Goal: Task Accomplishment & Management: Manage account settings

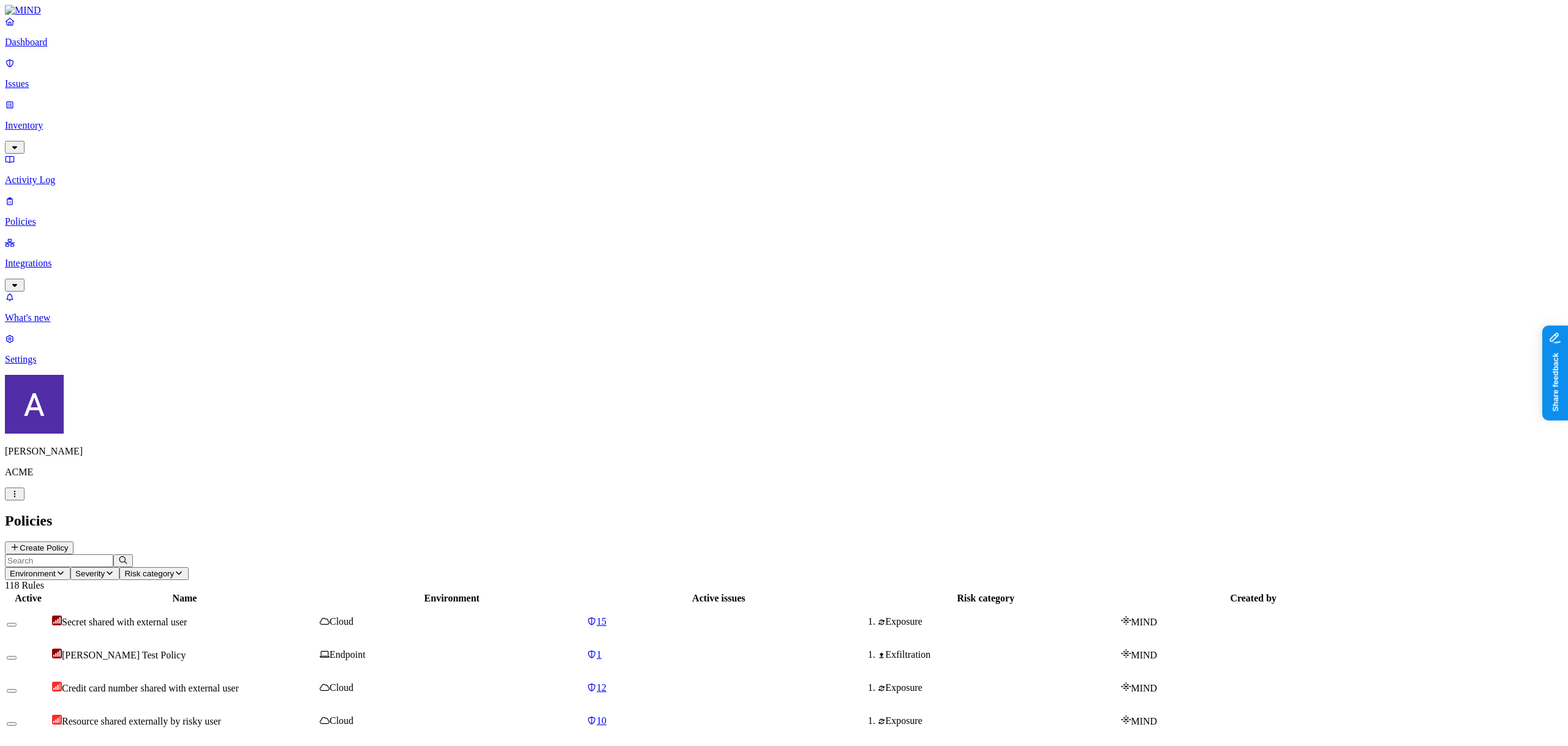
drag, startPoint x: 0, startPoint y: 0, endPoint x: 1520, endPoint y: 26, distance: 1520.2
click at [73, 541] on button "Create Policy" at bounding box center [39, 547] width 69 height 13
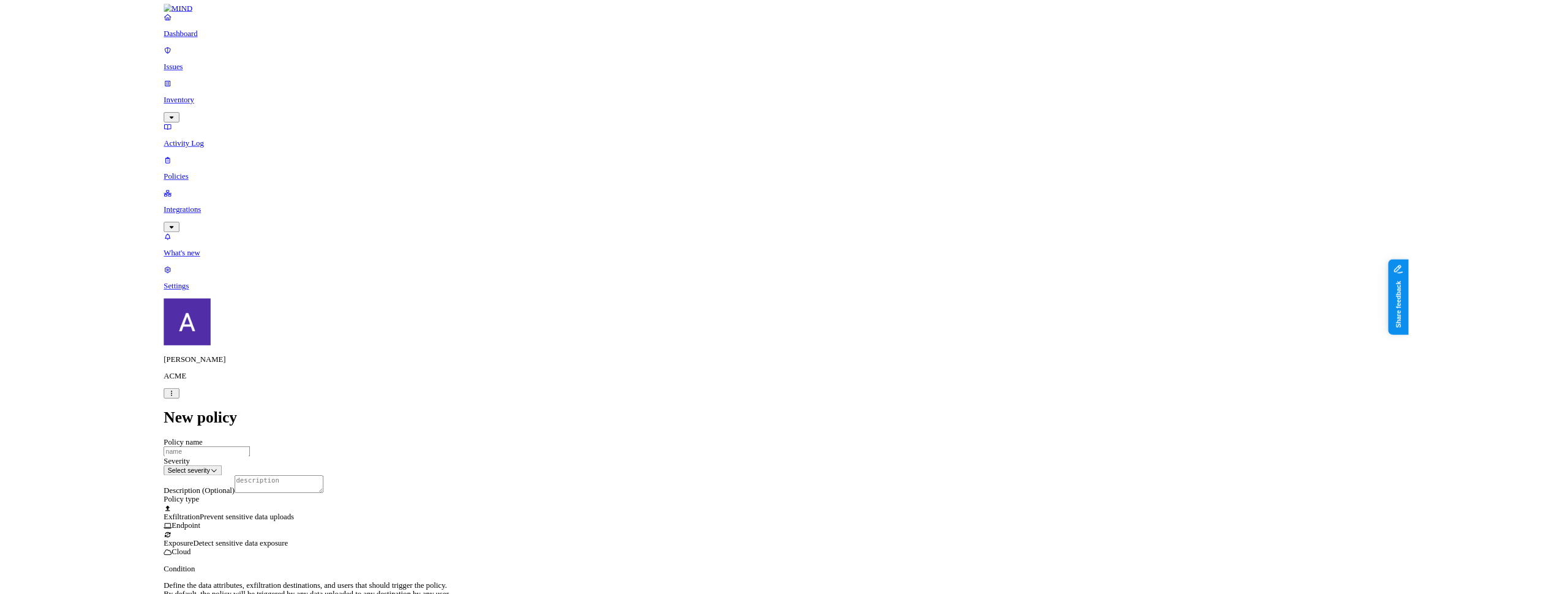
scroll to position [74, 0]
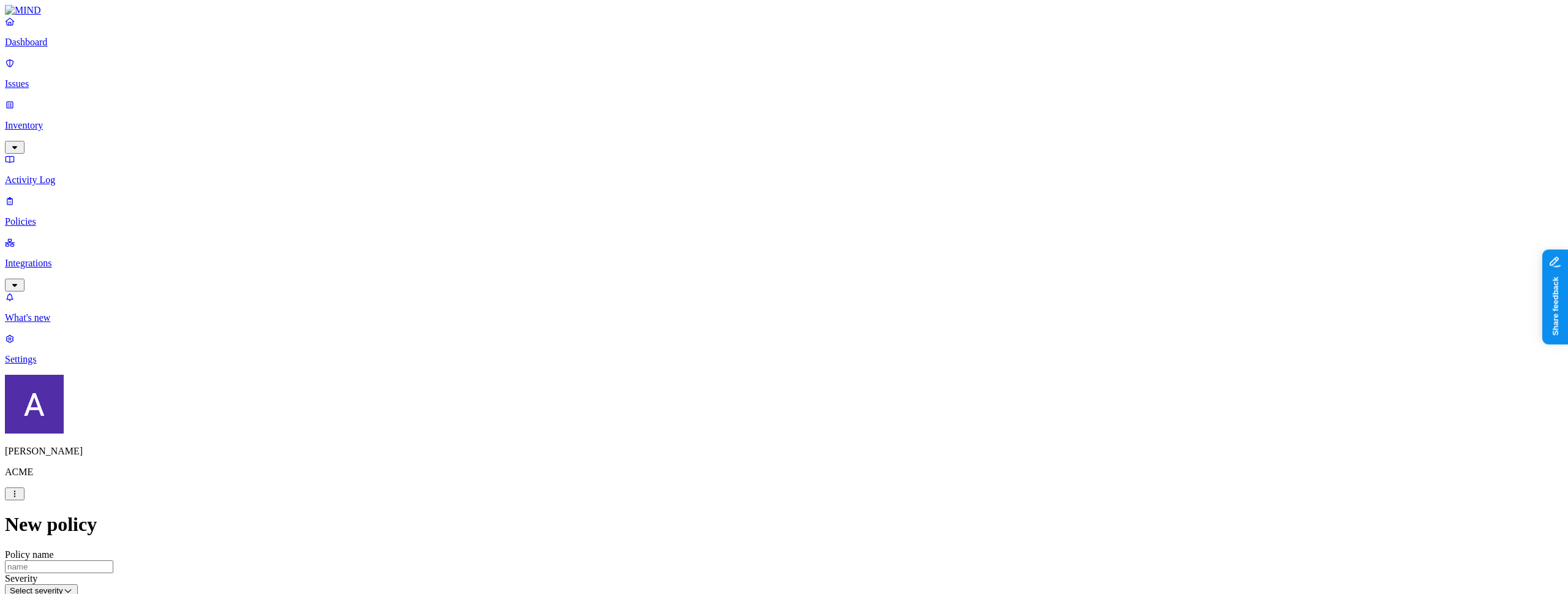
scroll to position [280, 0]
click at [734, 468] on label "Groups" at bounding box center [720, 463] width 29 height 11
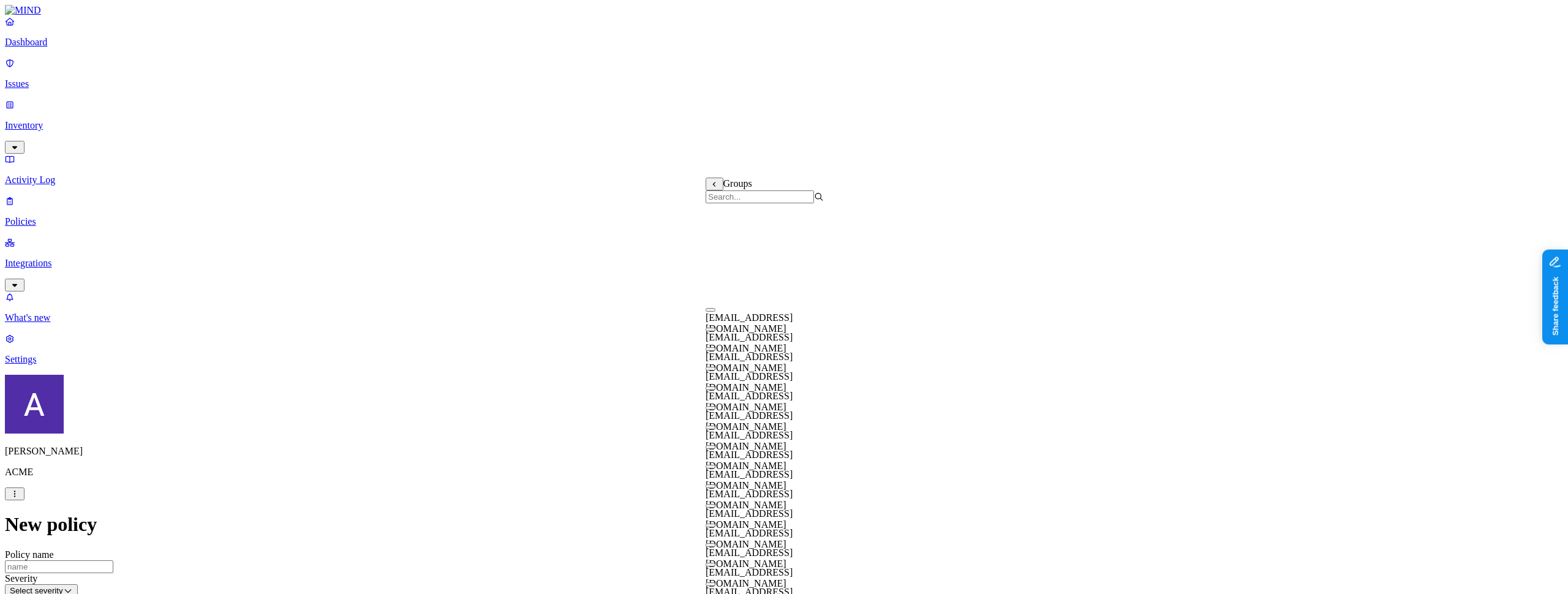
scroll to position [275, 0]
click at [789, 587] on span "testt@k14d.onmicrosoft.com" at bounding box center [749, 597] width 87 height 21
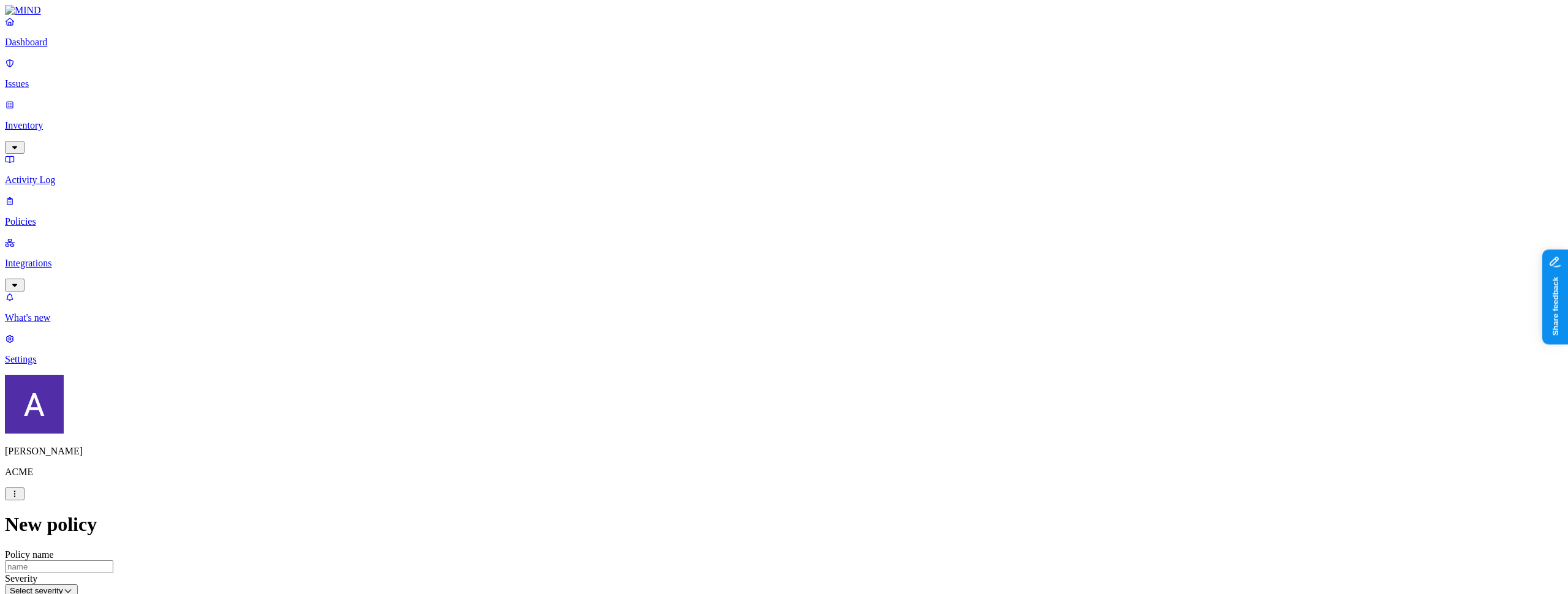
scroll to position [0, 0]
click at [62, 195] on link "Policies" at bounding box center [783, 211] width 1558 height 32
click at [56, 569] on span "Environment" at bounding box center [32, 573] width 46 height 9
click at [286, 116] on span "Endpoint" at bounding box center [288, 122] width 36 height 11
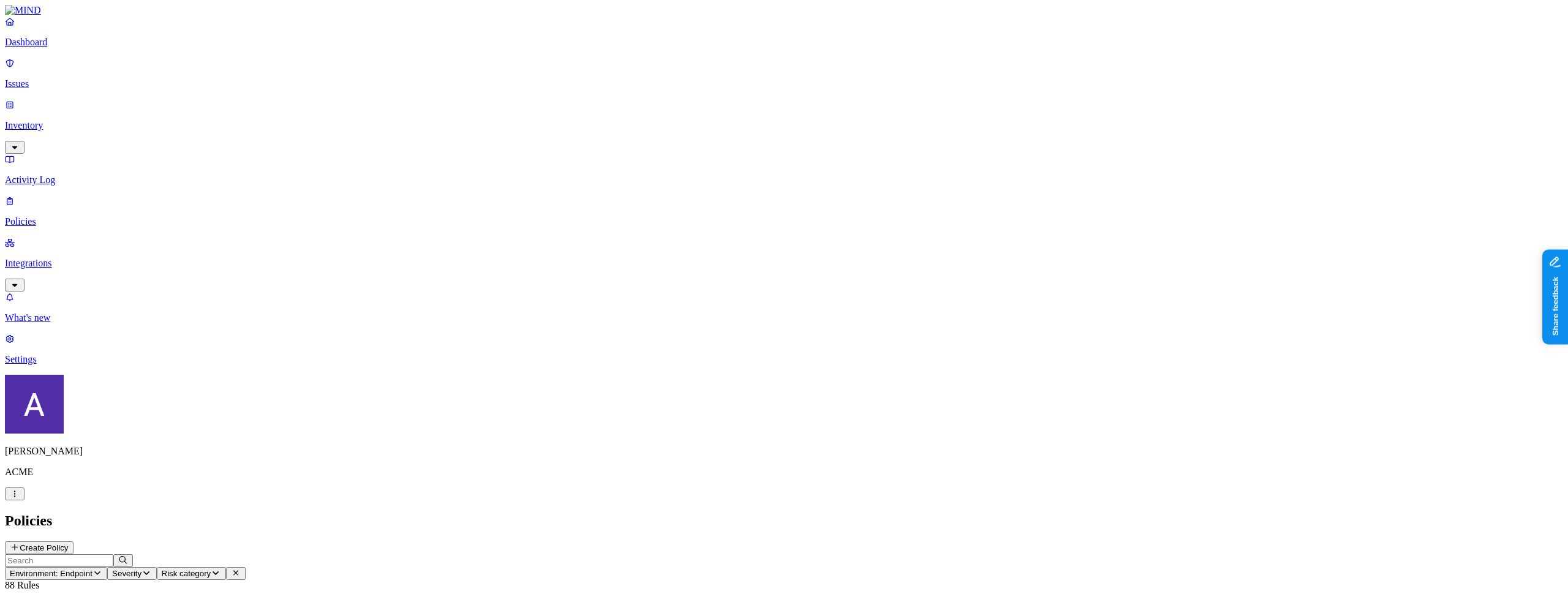
click at [113, 554] on input "text" at bounding box center [59, 560] width 109 height 13
type input "av"
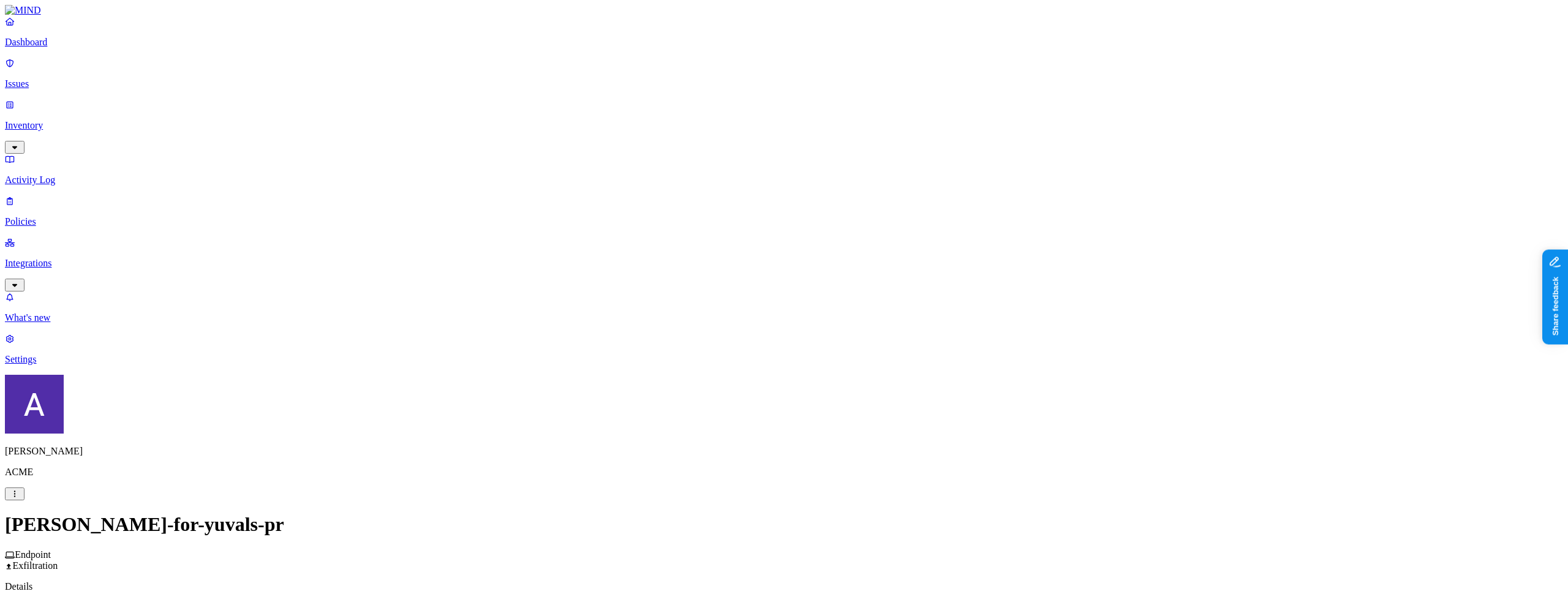
scroll to position [343, 0]
click at [734, 333] on label "Groups" at bounding box center [720, 327] width 29 height 11
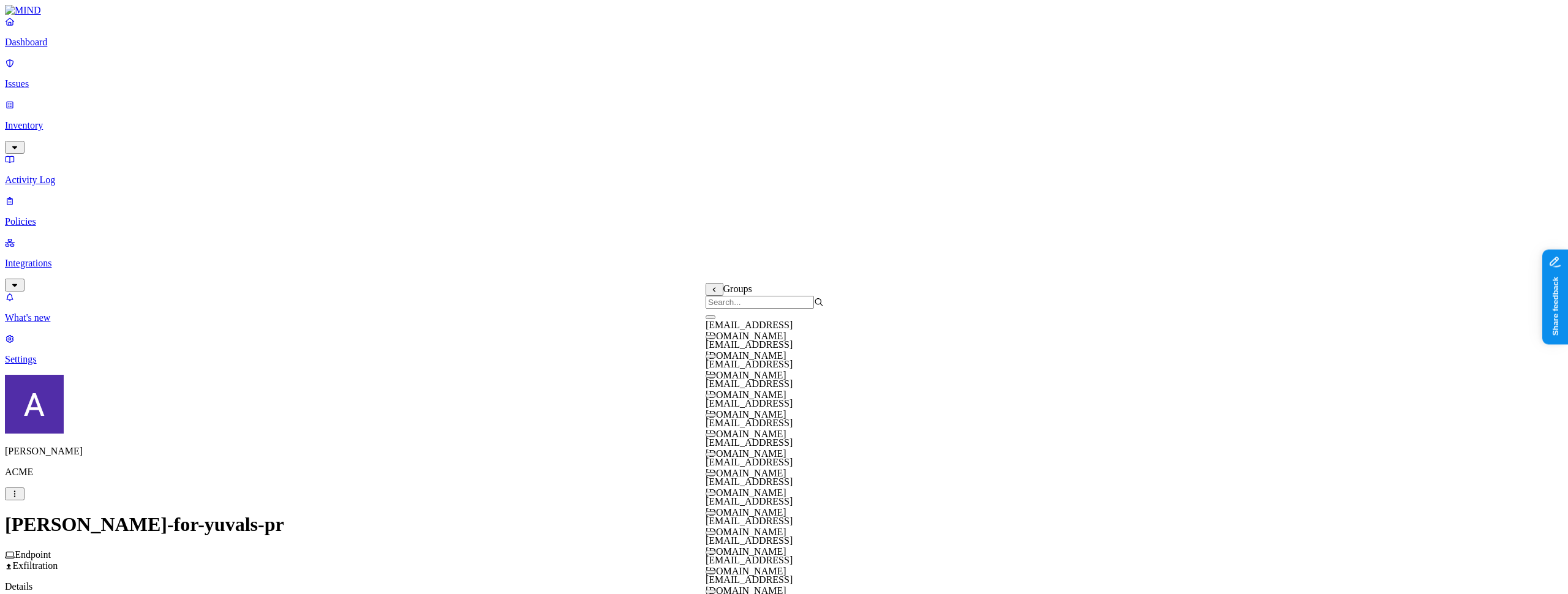
click at [748, 359] on div "allcompany@k14d.onmicrosoft.com" at bounding box center [765, 345] width 118 height 33
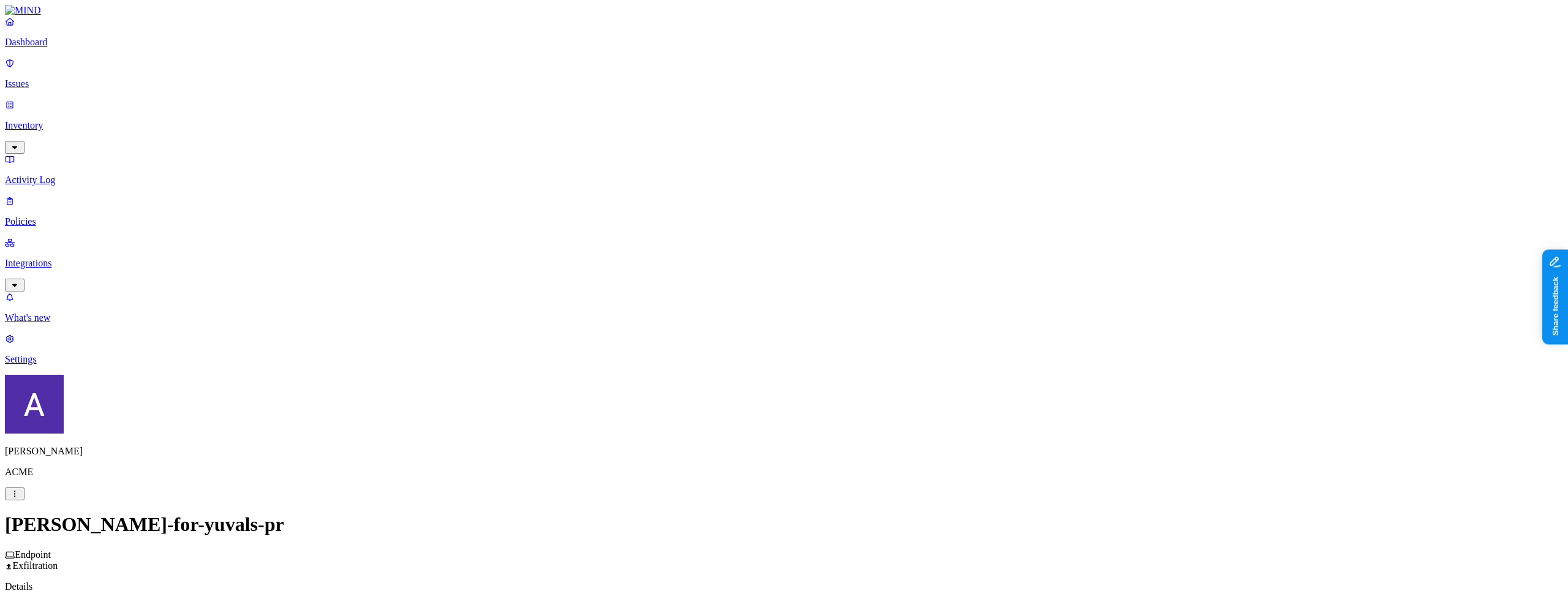
scroll to position [554, 0]
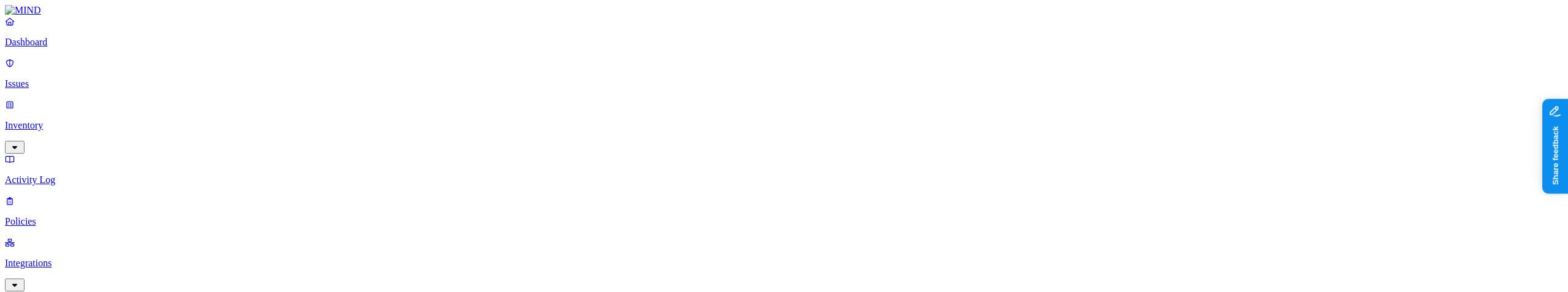
scroll to position [542, 0]
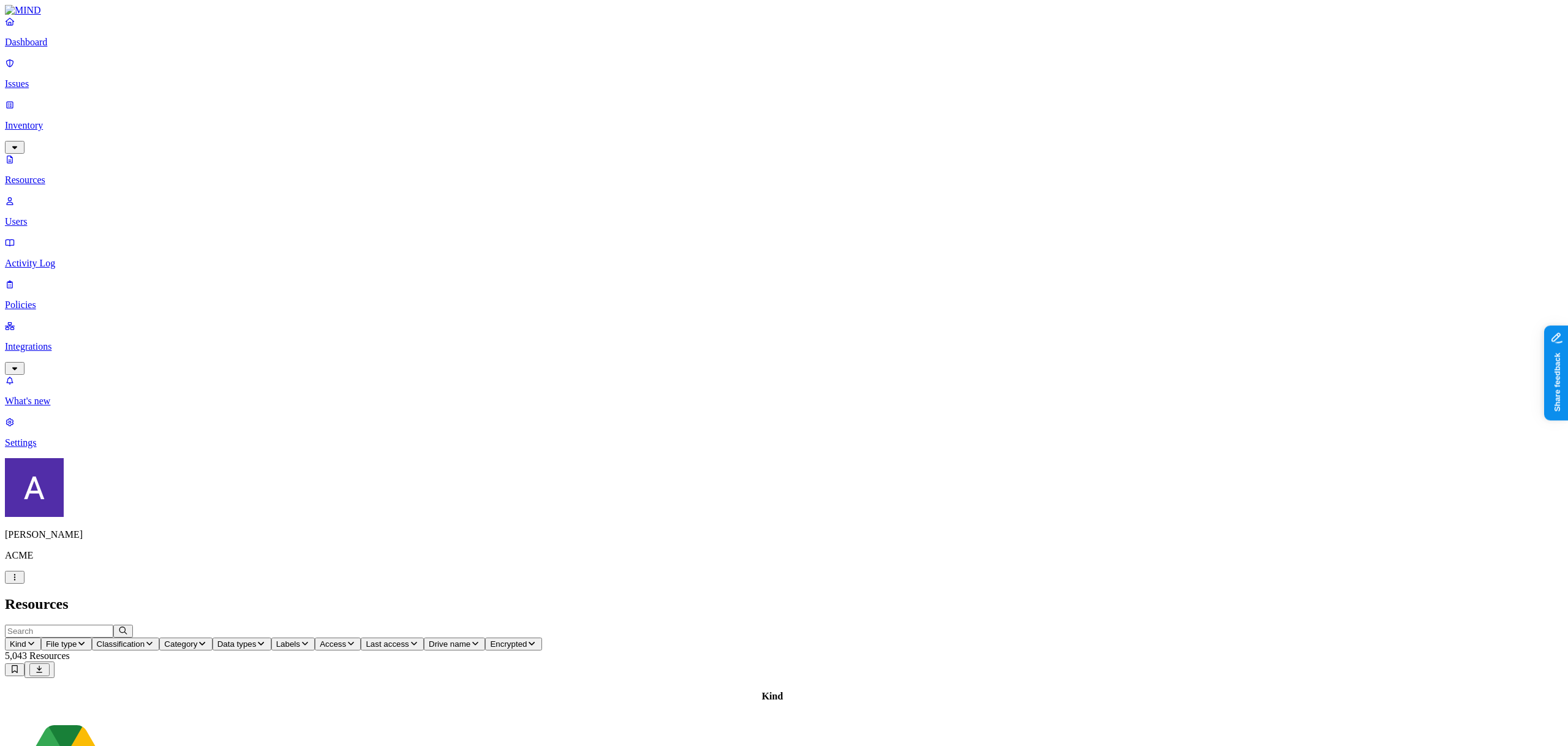
click at [46, 300] on p "Policies" at bounding box center [783, 305] width 1558 height 11
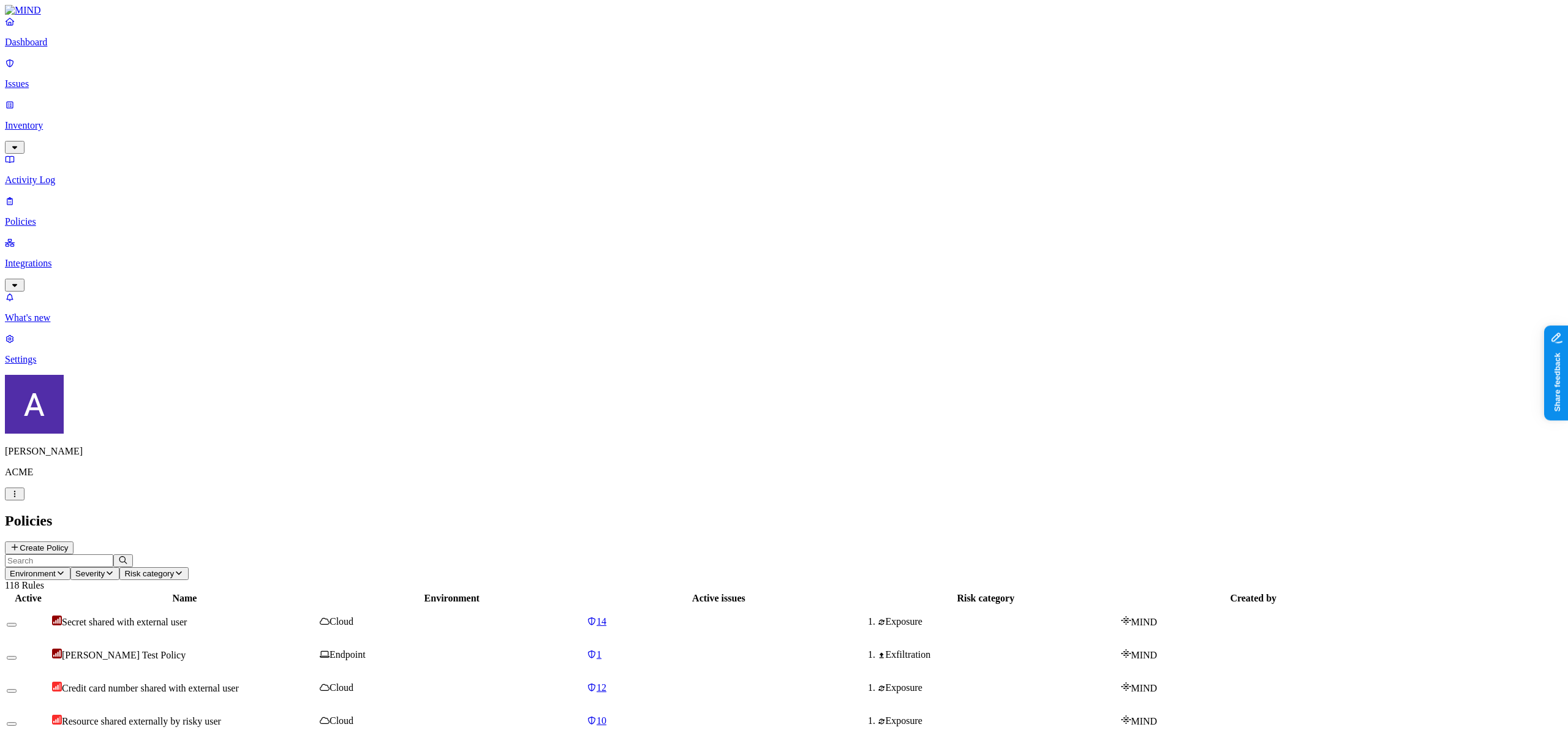
click at [56, 569] on span "Environment" at bounding box center [32, 573] width 46 height 9
click at [271, 95] on div "Endpoint" at bounding box center [271, 111] width 0 height 33
click at [113, 554] on input "text" at bounding box center [59, 560] width 109 height 13
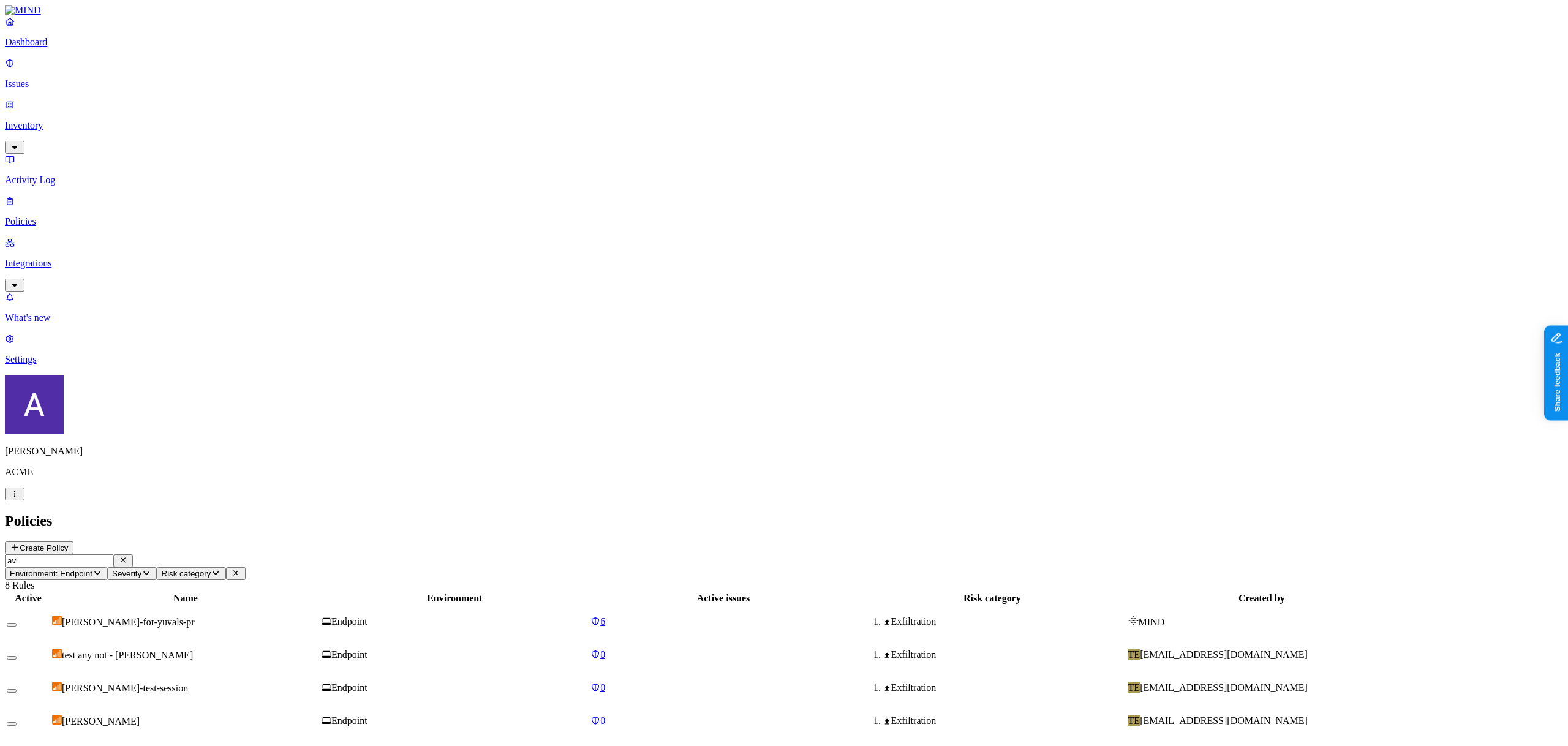
type input "avi"
click at [107, 567] on button "Environment: Endpoint" at bounding box center [56, 573] width 103 height 13
click at [271, 72] on div "Cloud" at bounding box center [271, 78] width 0 height 33
click at [271, 96] on div "Endpoint" at bounding box center [271, 113] width 0 height 35
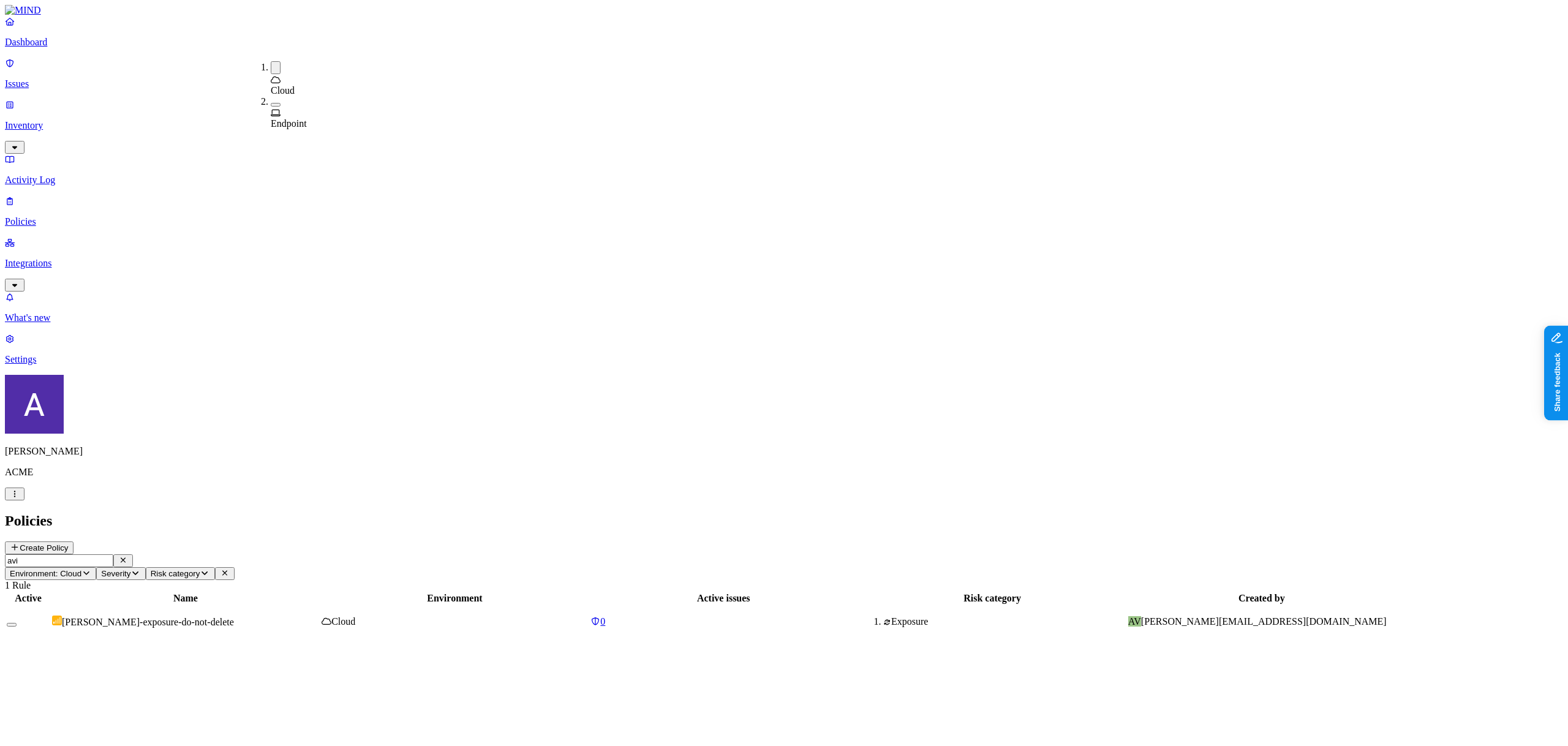
click at [194, 591] on div "Active Name Environment Active issues Risk category Created by [PERSON_NAME]-ex…" at bounding box center [783, 614] width 1558 height 48
click at [62, 616] on img at bounding box center [57, 620] width 10 height 10
click at [44, 722] on icon at bounding box center [40, 725] width 8 height 8
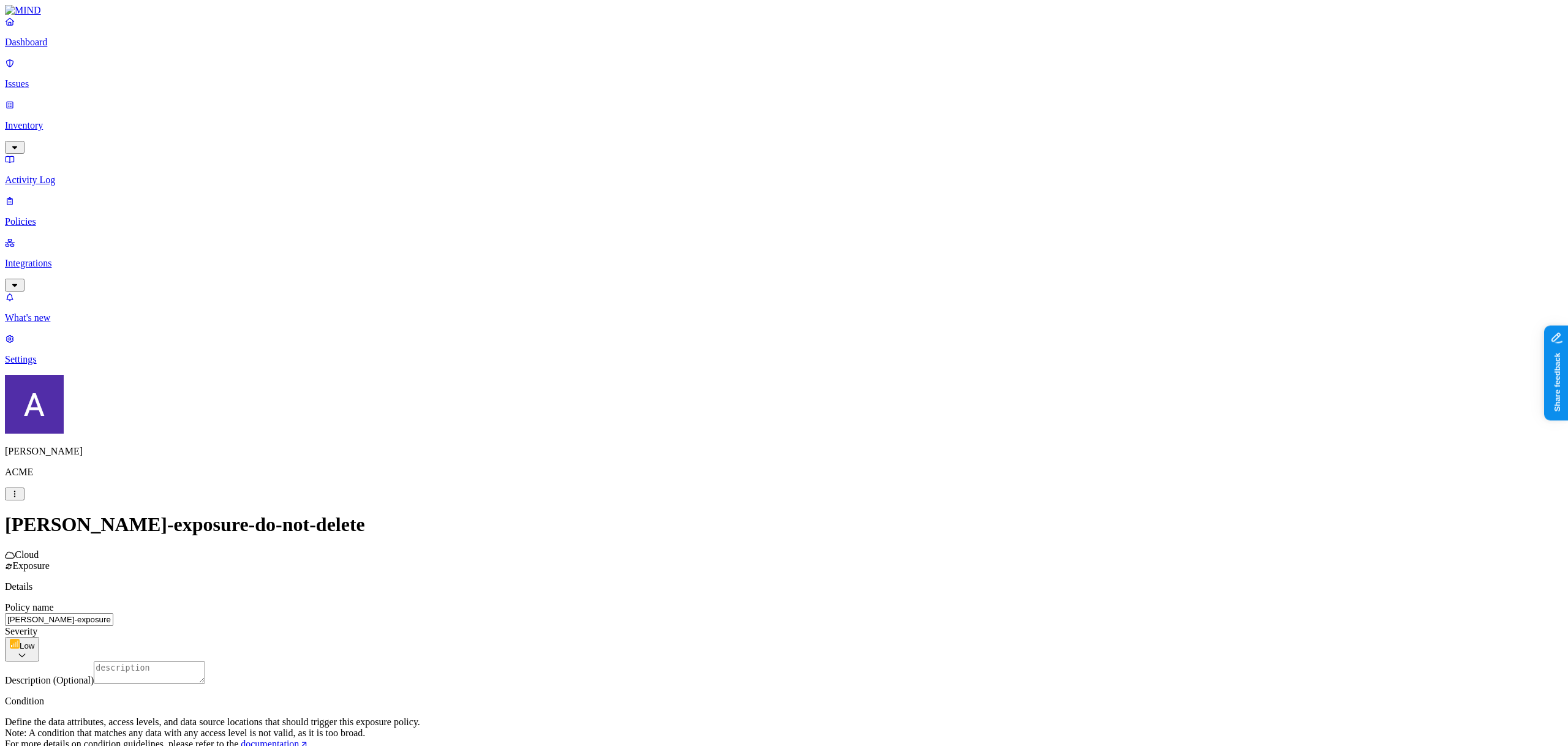
scroll to position [162, 0]
click at [830, 405] on label "OR" at bounding box center [823, 399] width 13 height 11
